Goal: Information Seeking & Learning: Learn about a topic

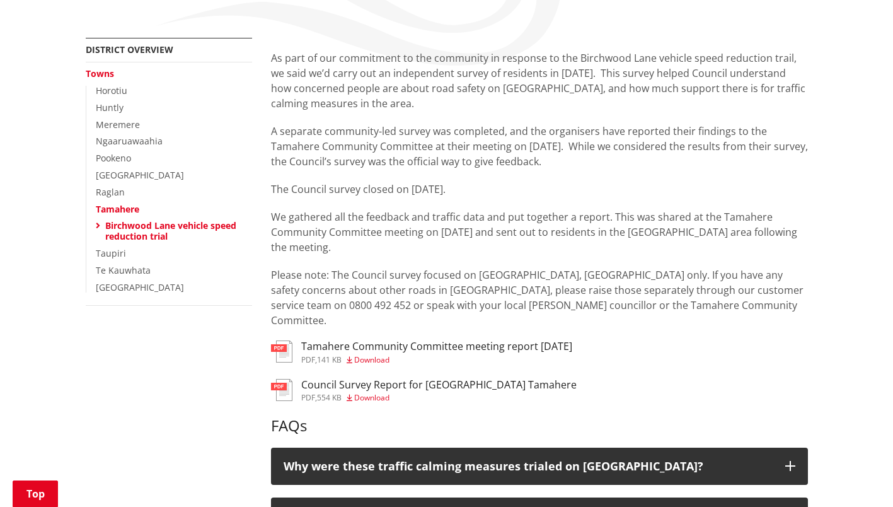
scroll to position [378, 0]
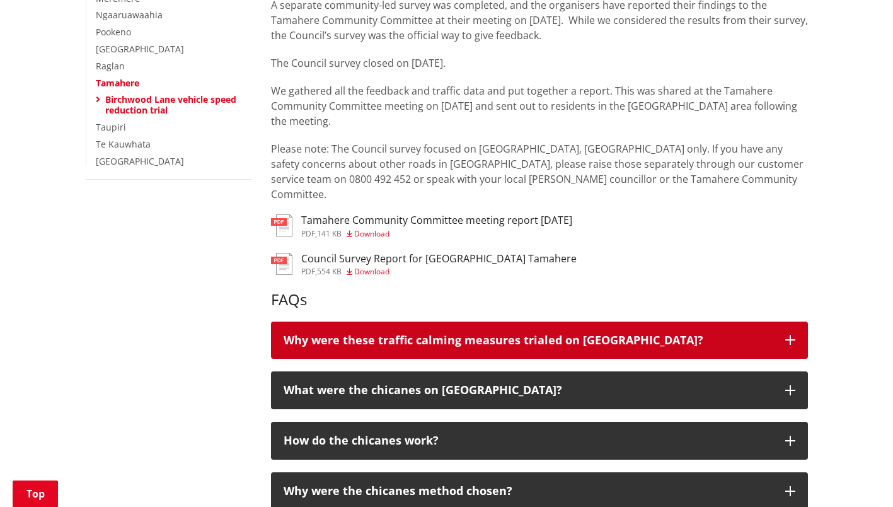
click at [789, 335] on icon "button" at bounding box center [790, 340] width 10 height 10
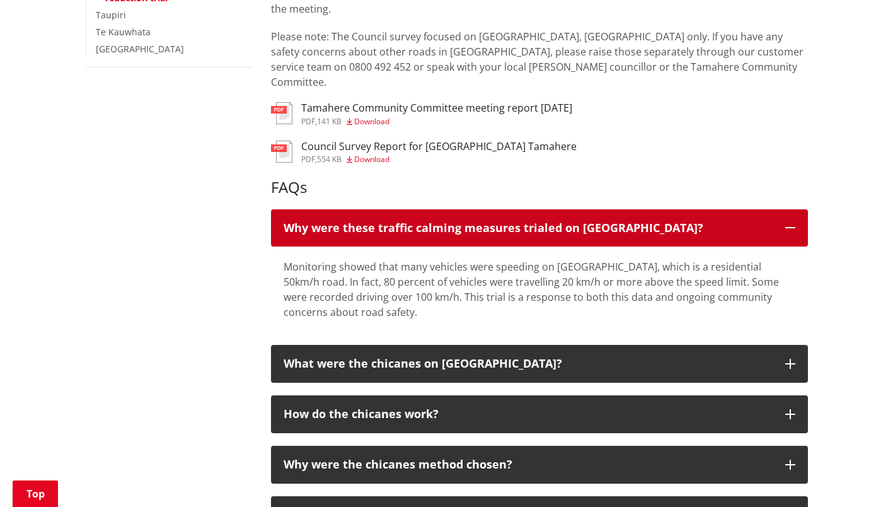
scroll to position [567, 0]
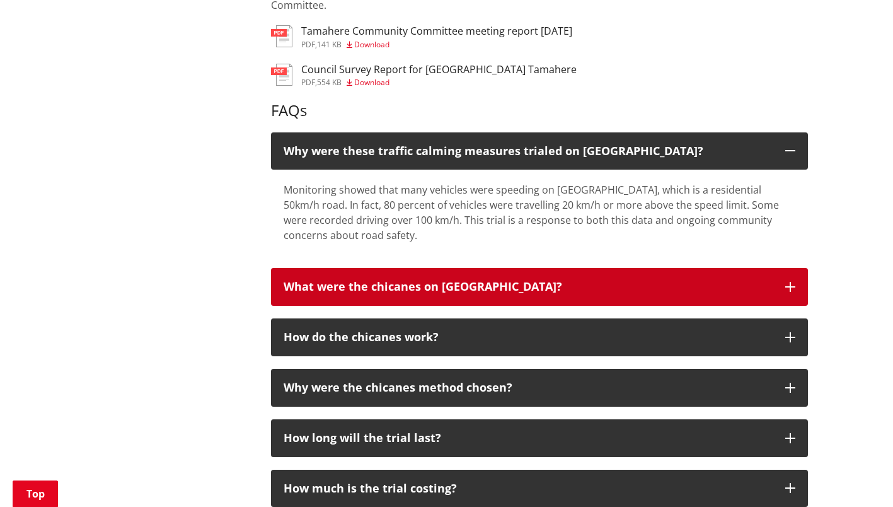
click at [792, 282] on icon "button" at bounding box center [790, 287] width 10 height 10
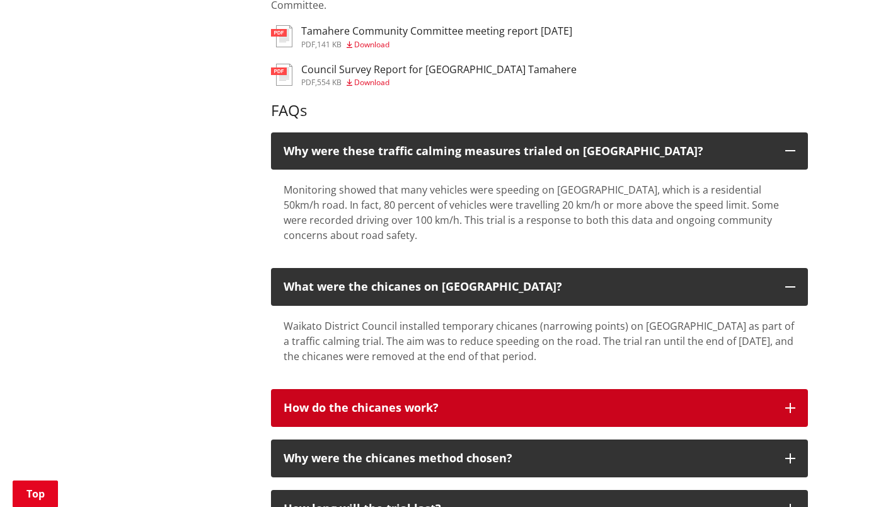
click at [788, 403] on icon "button" at bounding box center [790, 408] width 10 height 10
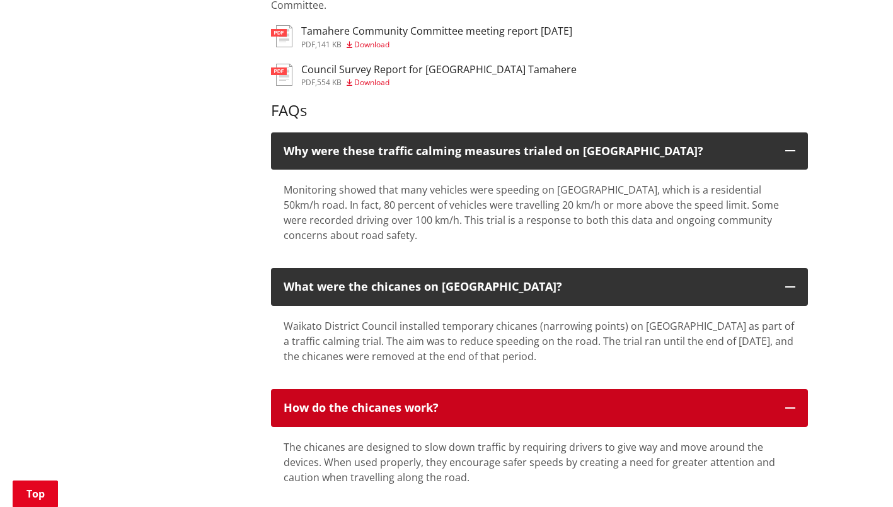
scroll to position [756, 0]
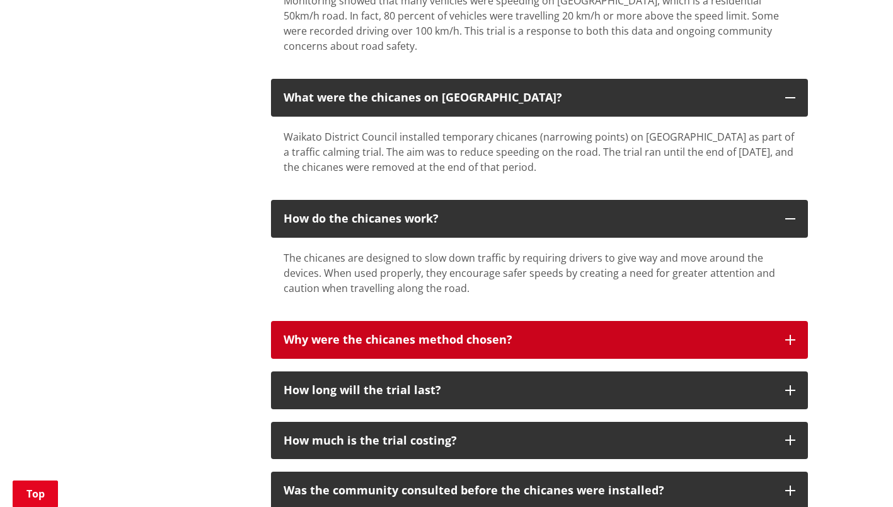
click at [787, 335] on icon "button" at bounding box center [790, 340] width 10 height 10
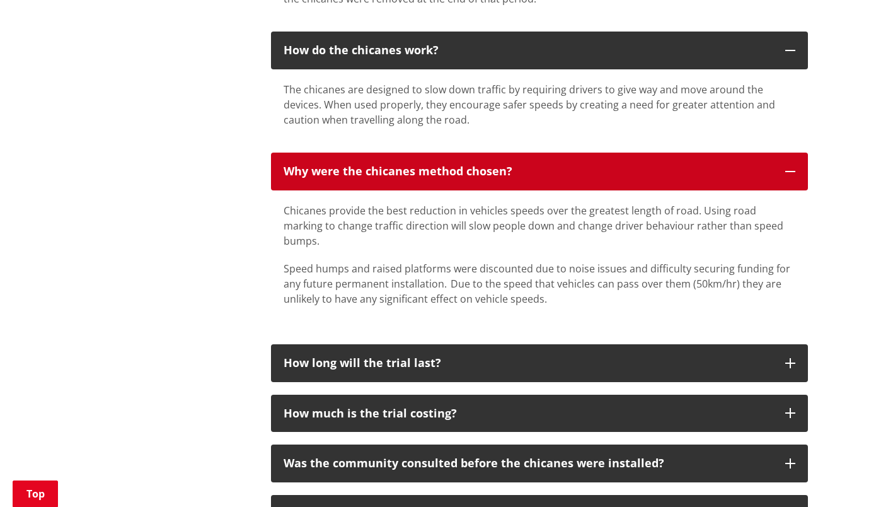
scroll to position [945, 0]
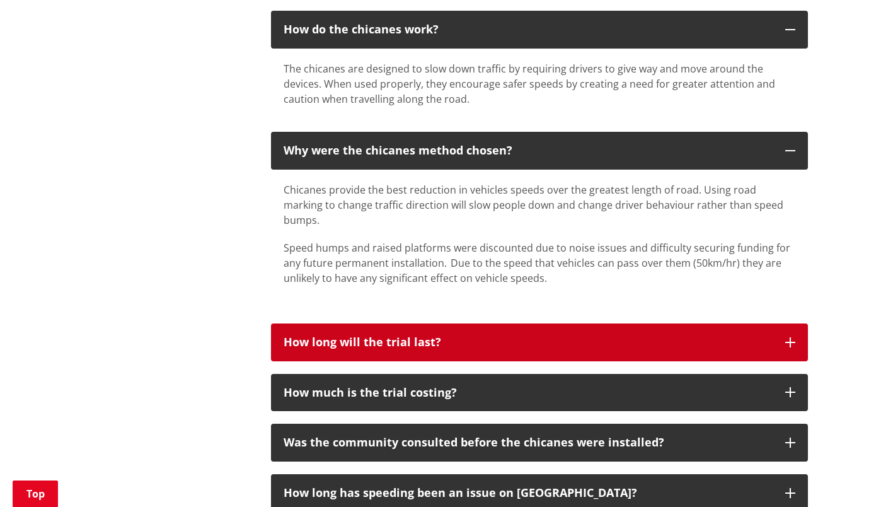
click at [720, 323] on button "How long will the trial last?" at bounding box center [539, 342] width 537 height 38
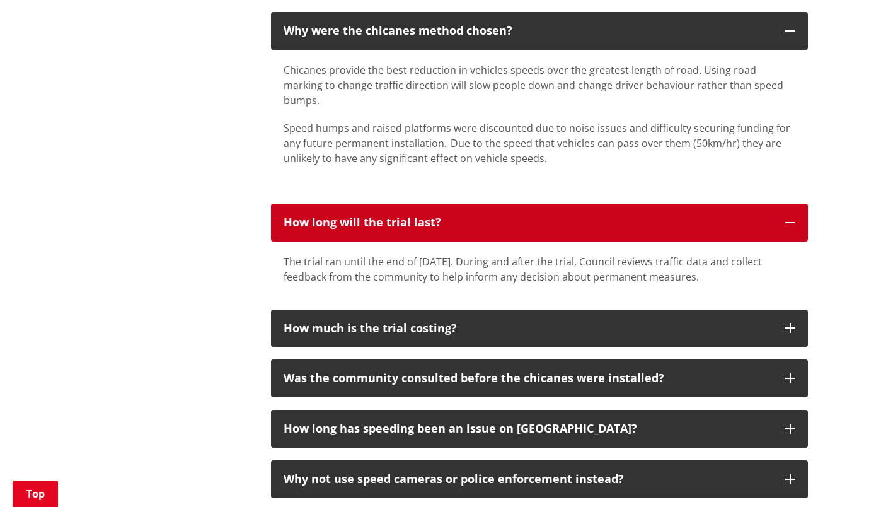
scroll to position [1071, 0]
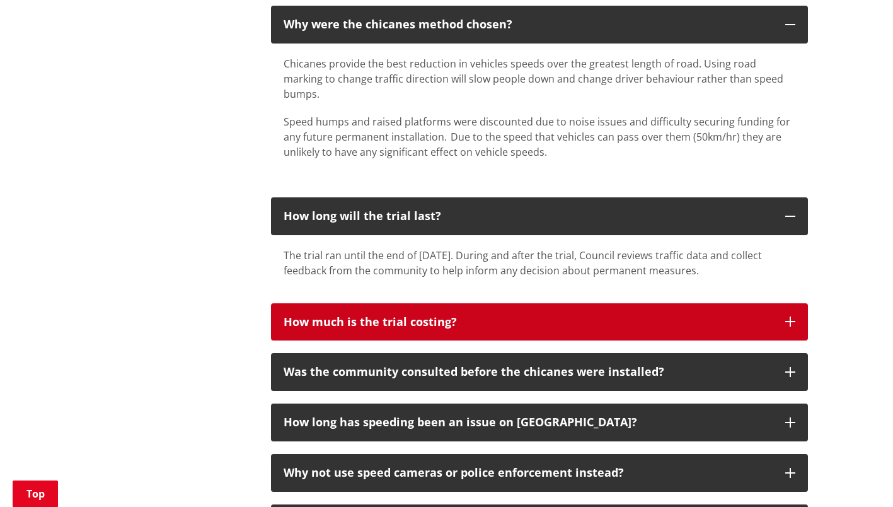
click at [749, 303] on button "How much is the trial costing?" at bounding box center [539, 322] width 537 height 38
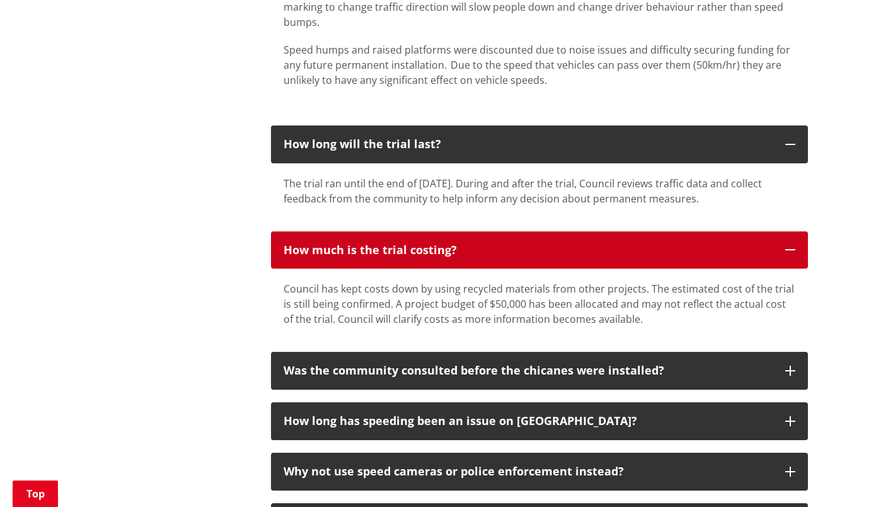
scroll to position [1261, 0]
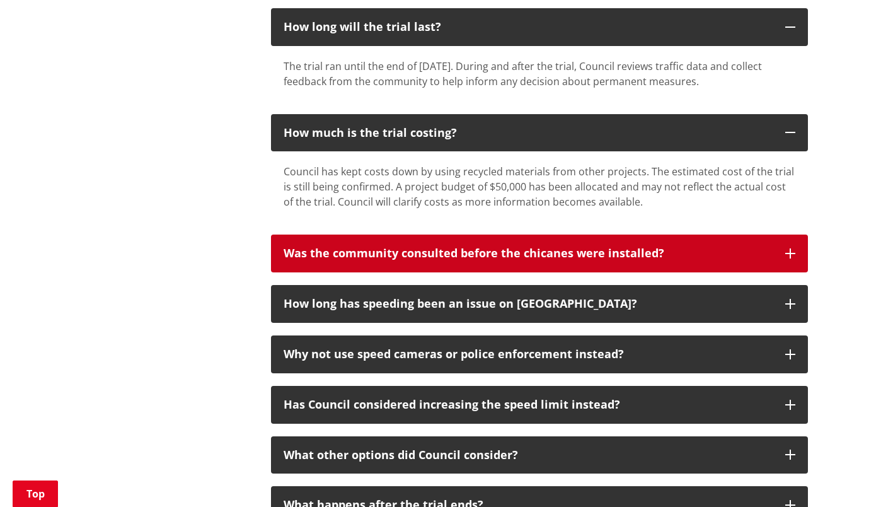
click at [742, 247] on div "Was the community consulted before the chicanes were installed?" at bounding box center [528, 253] width 489 height 13
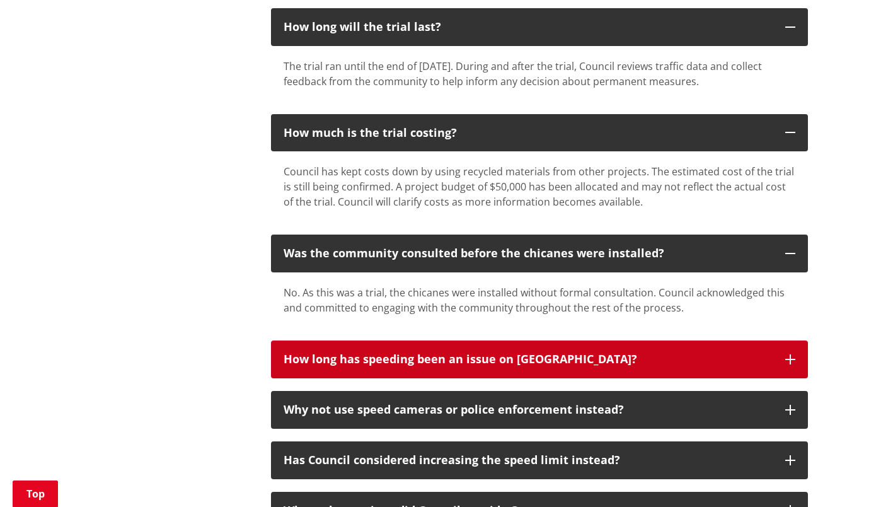
click at [725, 340] on button "How long has speeding been an issue on [GEOGRAPHIC_DATA]?" at bounding box center [539, 359] width 537 height 38
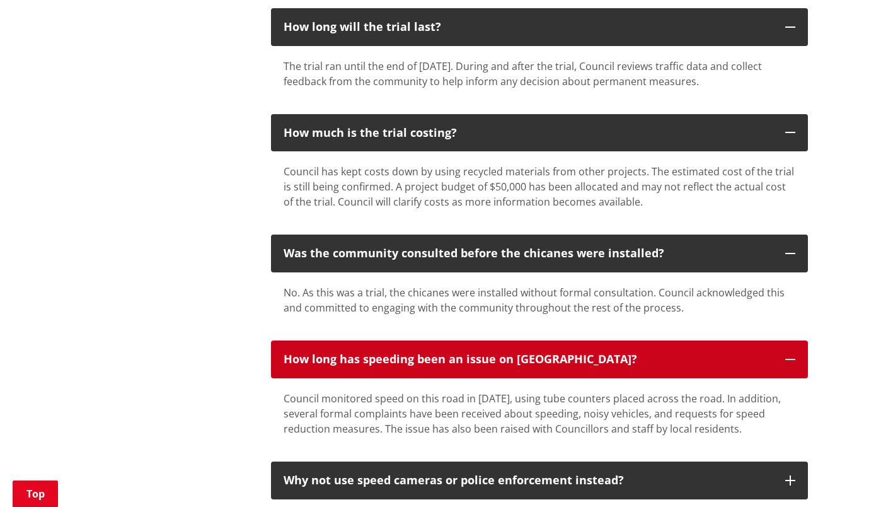
scroll to position [1387, 0]
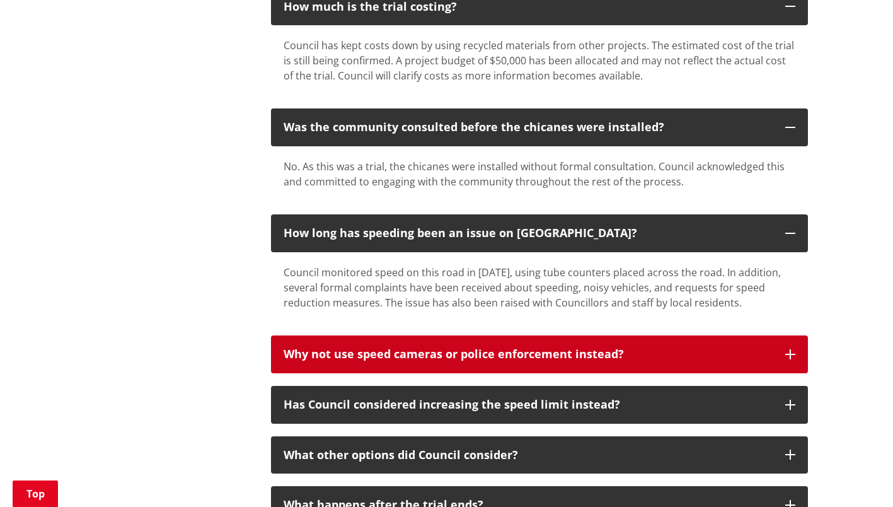
click at [766, 348] on div "Why not use speed cameras or police enforcement instead?" at bounding box center [528, 354] width 489 height 13
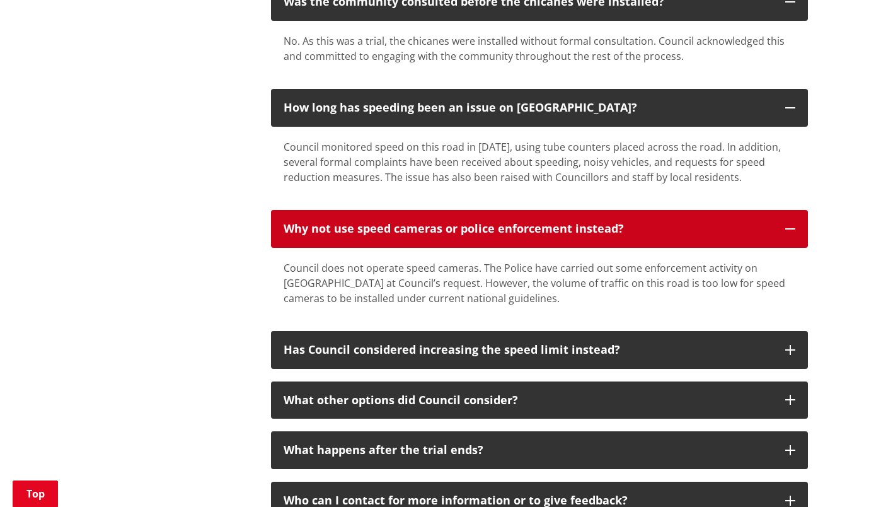
scroll to position [1513, 0]
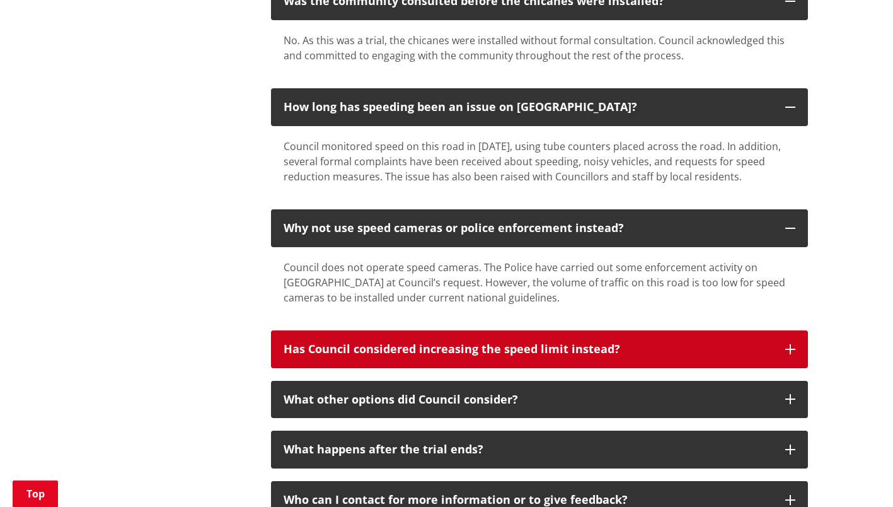
click at [685, 338] on button "Has Council considered increasing the speed limit instead?" at bounding box center [539, 349] width 537 height 38
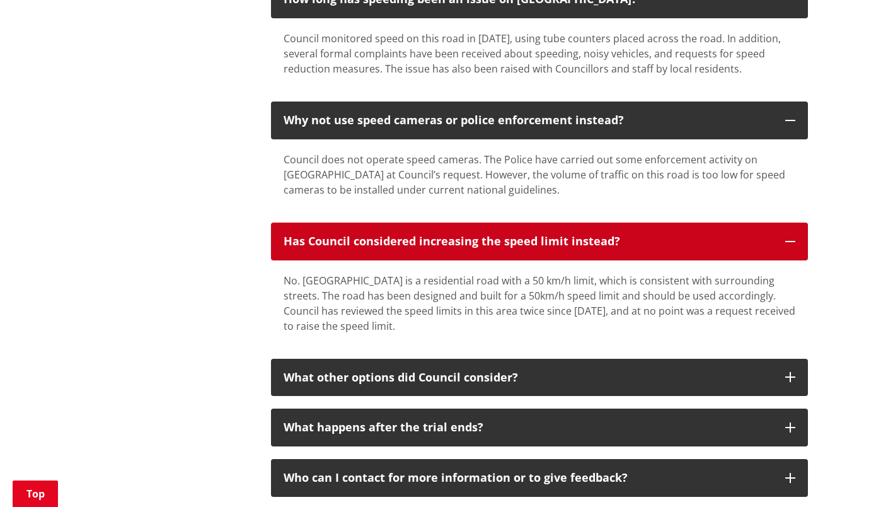
scroll to position [1639, 0]
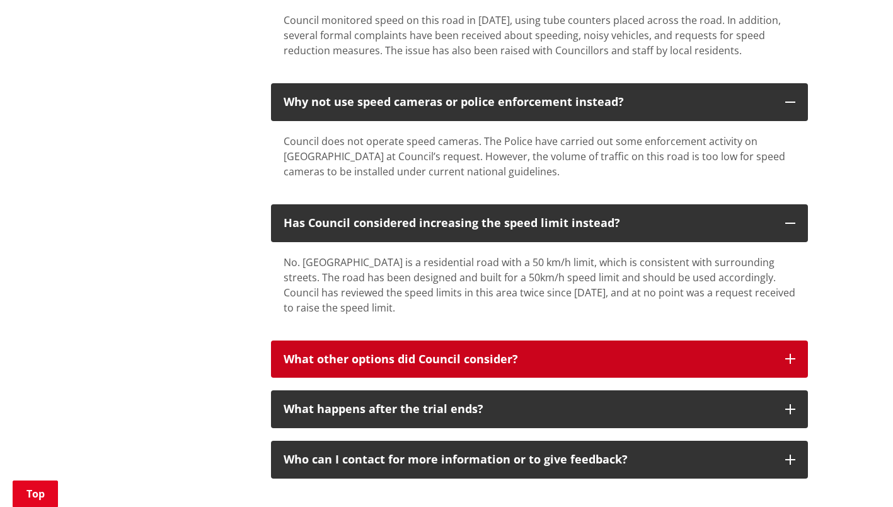
click at [686, 353] on div "What other options did Council consider?" at bounding box center [528, 359] width 489 height 13
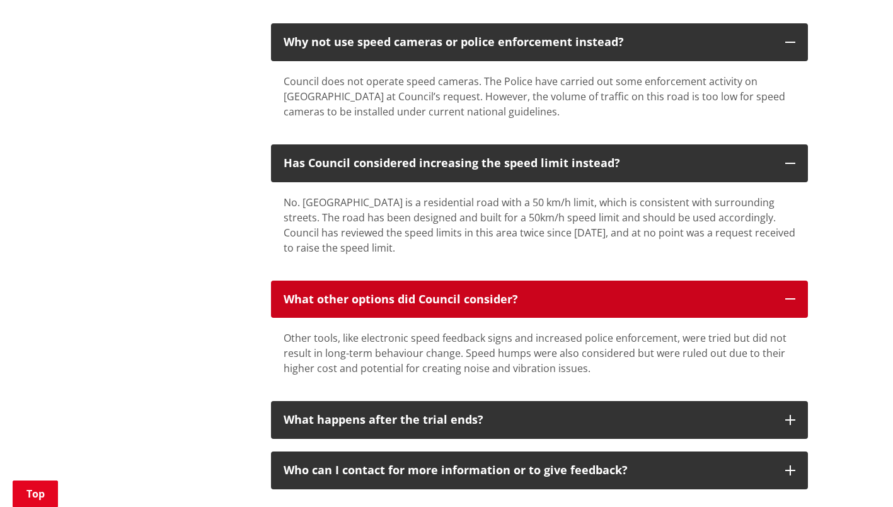
scroll to position [1765, 0]
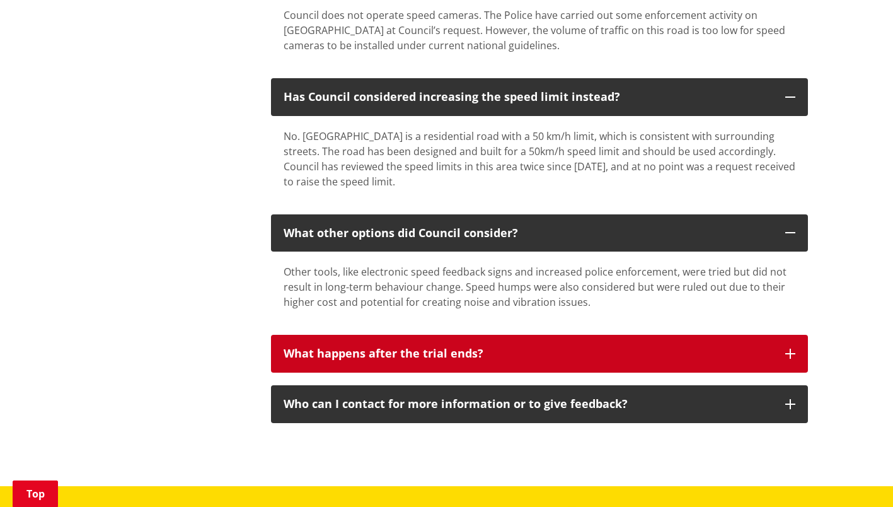
click at [683, 335] on button "What happens after the trial ends?" at bounding box center [539, 354] width 537 height 38
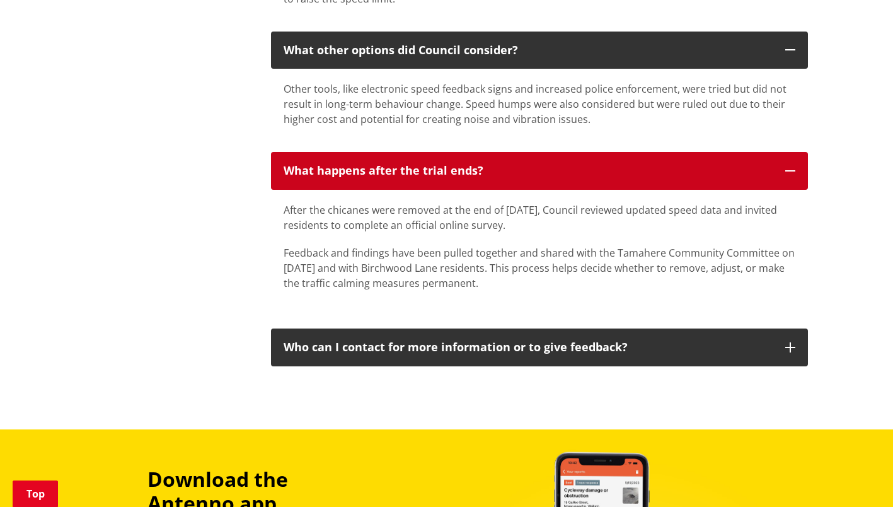
scroll to position [1954, 0]
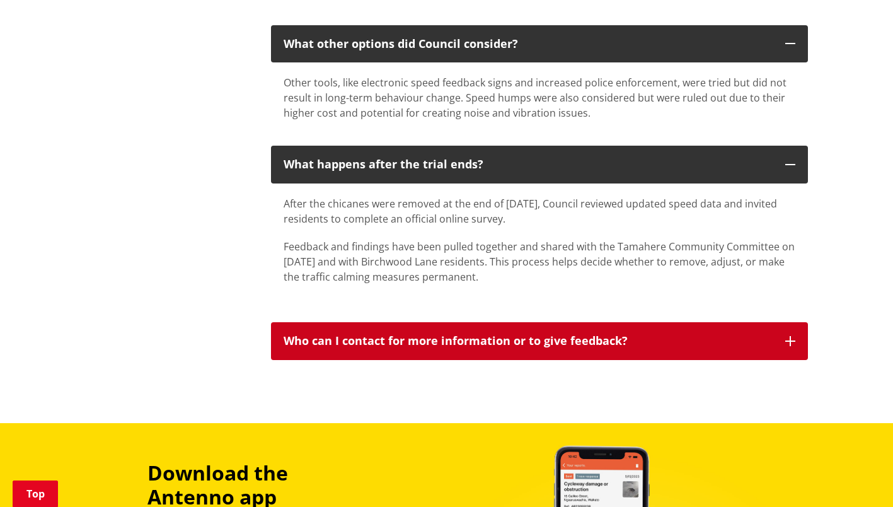
click at [727, 335] on h3 "Who can I contact for more information or to give feedback?" at bounding box center [528, 341] width 489 height 13
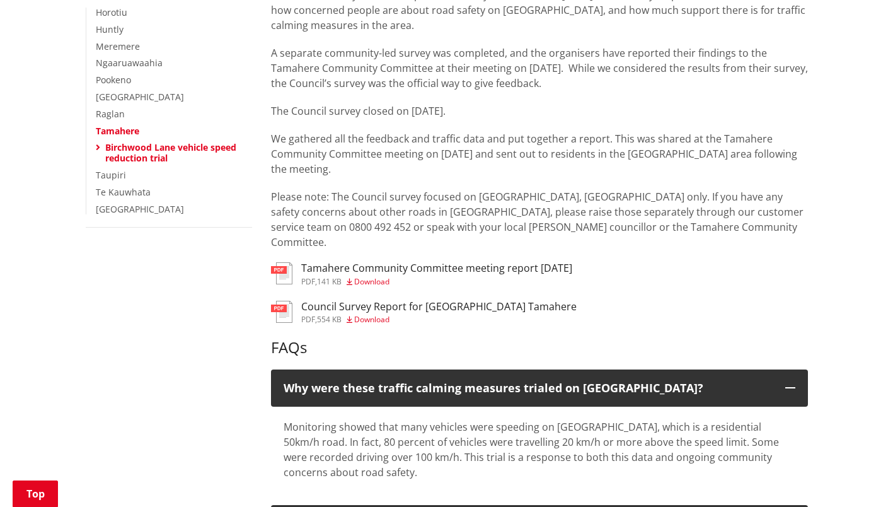
scroll to position [315, 0]
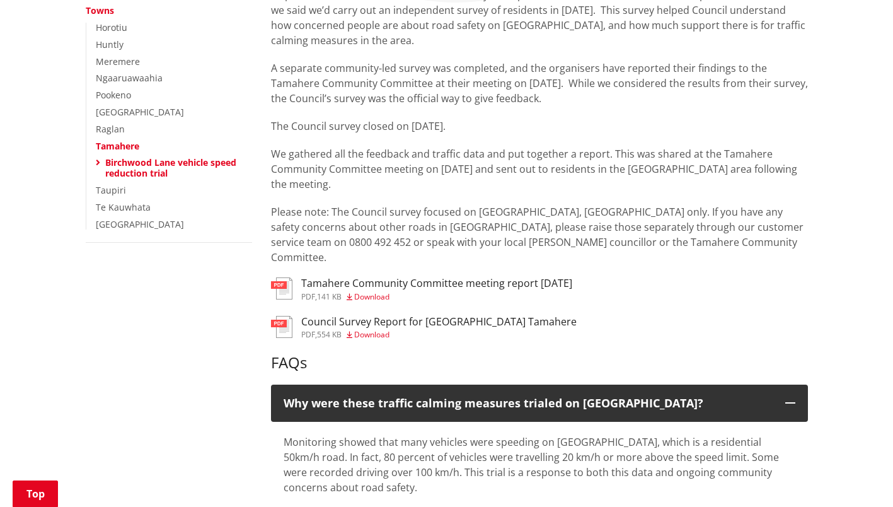
click at [437, 316] on h3 "Council Survey Report for [GEOGRAPHIC_DATA] Tamahere" at bounding box center [438, 322] width 275 height 12
